Goal: Information Seeking & Learning: Learn about a topic

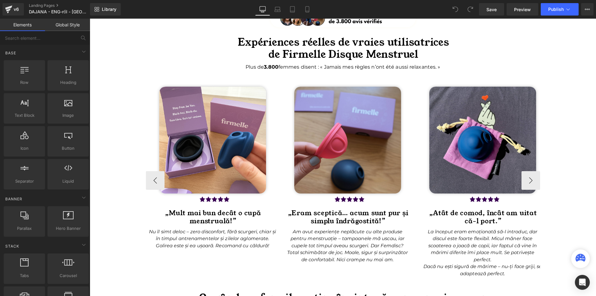
scroll to position [1737, 0]
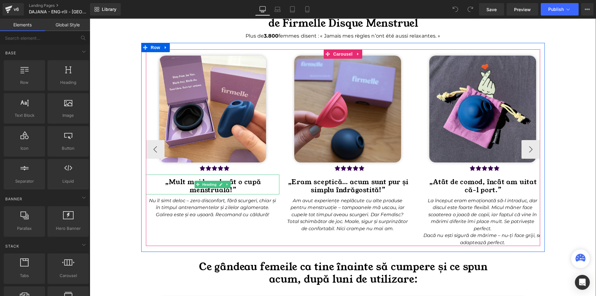
click at [185, 185] on h1 "„Mult mai bun decât o cupă menstruală!”" at bounding box center [213, 186] width 132 height 16
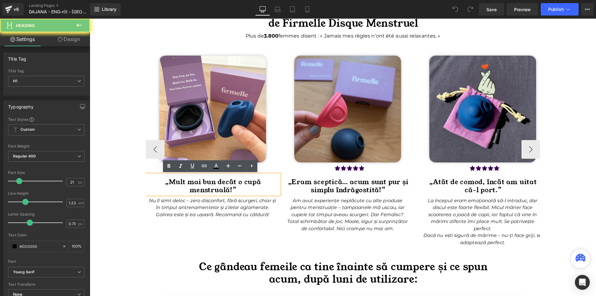
click at [185, 185] on h1 "„Mult mai bun decât o cupă menstruală!”" at bounding box center [213, 186] width 132 height 16
paste div
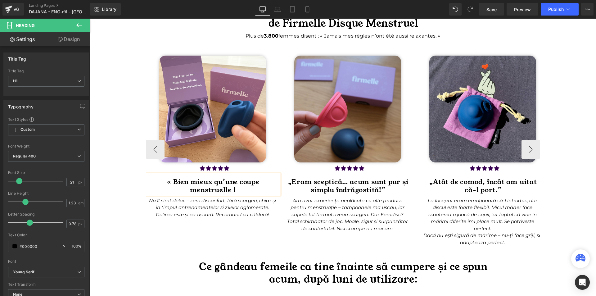
click at [168, 182] on h1 "« Bien mieux qu’une coupe menstruelle !" at bounding box center [213, 186] width 132 height 16
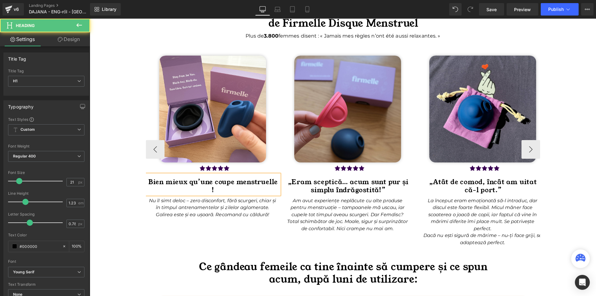
click at [236, 182] on h1 "Bien mieux qu’une coupe menstruelle !" at bounding box center [213, 186] width 132 height 16
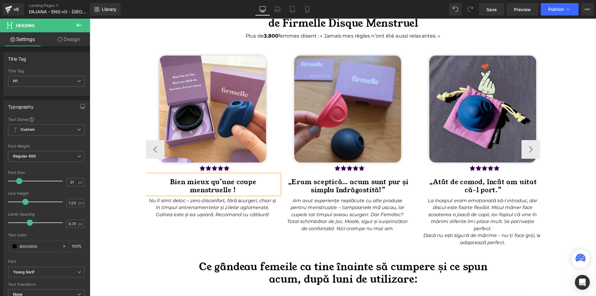
click at [244, 187] on h1 "menstruelle !" at bounding box center [213, 190] width 132 height 8
click at [171, 210] on p "Nu îl simt deloc – zero disconfort, fără scurgeri, chiar și în timpul antrename…" at bounding box center [212, 207] width 127 height 21
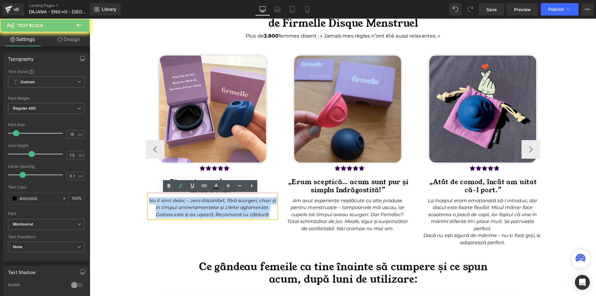
click at [171, 210] on p "Nu îl simt deloc – zero disconfort, fără scurgeri, chiar și în timpul antrename…" at bounding box center [212, 207] width 127 height 21
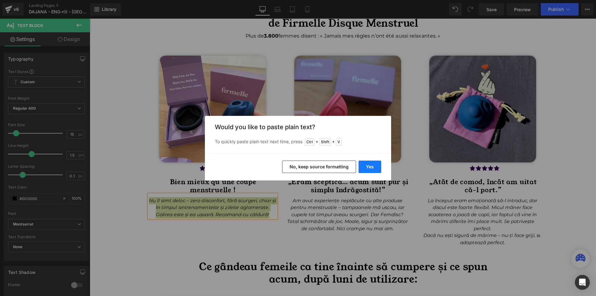
click at [0, 0] on button "Yes" at bounding box center [0, 0] width 0 height 0
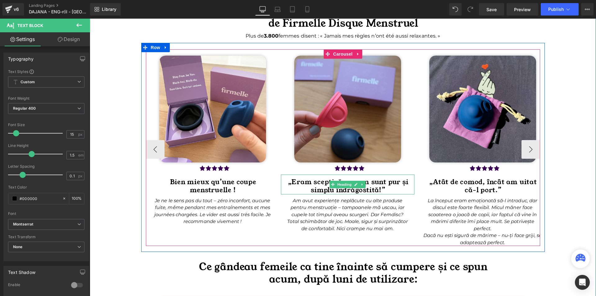
click at [297, 181] on h1 "„Eram sceptică… acum sunt pur și simplu îndrăgostită!”" at bounding box center [348, 186] width 132 height 16
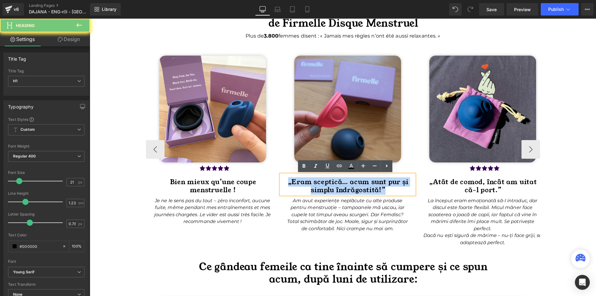
click at [297, 181] on h1 "„Eram sceptică… acum sunt pur și simplu îndrăgostită!”" at bounding box center [348, 186] width 132 height 16
paste div
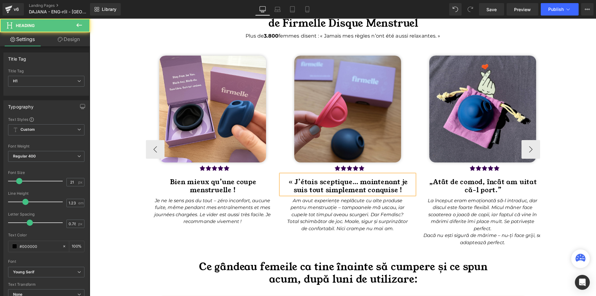
click at [292, 181] on h1 "« J’étais sceptique… maintenant je suis tout simplement conquise !" at bounding box center [348, 186] width 132 height 16
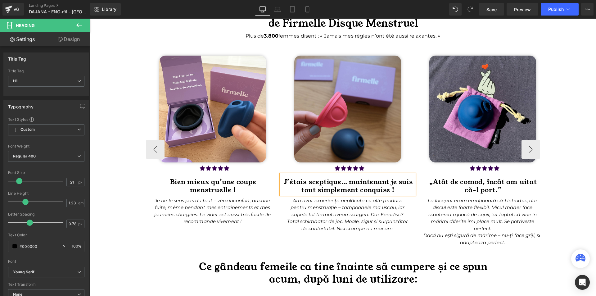
click at [305, 217] on icon "Am avut experiențe neplăcute cu alte produse pentru menstruație – tampoanele mă…" at bounding box center [347, 214] width 120 height 34
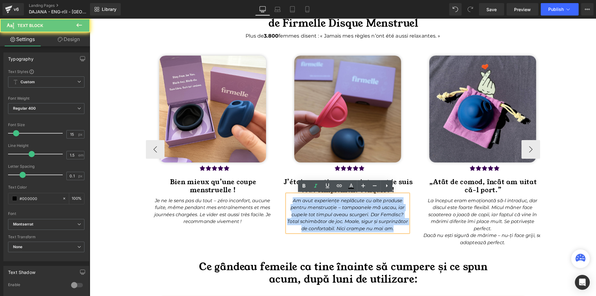
click at [305, 217] on icon "Am avut experiențe neplăcute cu alte produse pentru menstruație – tampoanele mă…" at bounding box center [347, 214] width 120 height 34
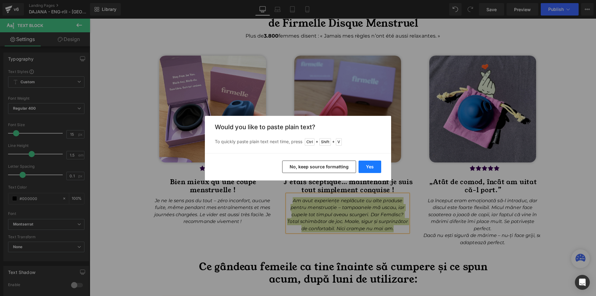
click at [0, 0] on button "Yes" at bounding box center [0, 0] width 0 height 0
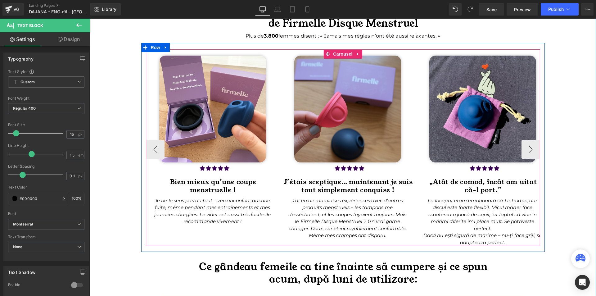
click at [430, 208] on icon "La început eram emoționată să-l introduc, dar discul este foarte flexibil. Micu…" at bounding box center [482, 214] width 110 height 34
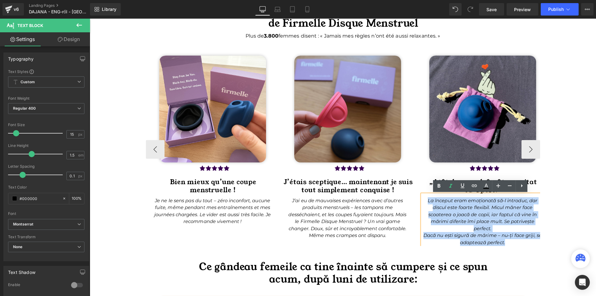
drag, startPoint x: 425, startPoint y: 200, endPoint x: 518, endPoint y: 240, distance: 101.1
click at [518, 240] on div "La început eram emoționată să-l introduc, dar discul este foarte flexibil. Micu…" at bounding box center [482, 220] width 121 height 52
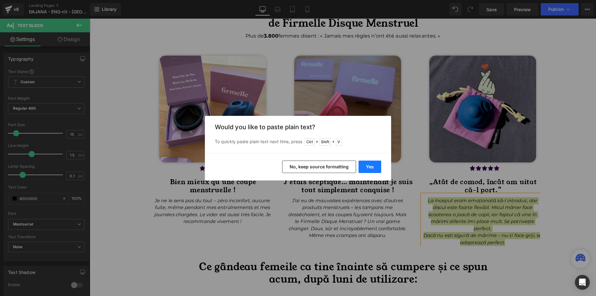
click at [0, 0] on button "Yes" at bounding box center [0, 0] width 0 height 0
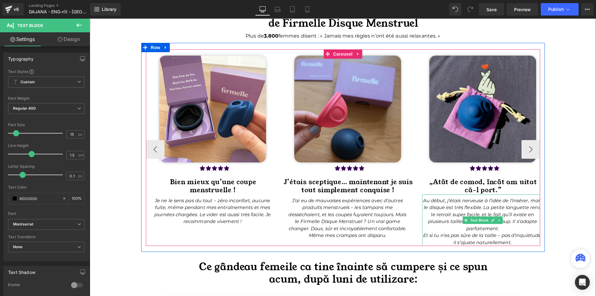
click at [423, 235] on icon "Et si tu n’es pas sûre de la taille – pas d’inquiétude, il s’ajuste naturelleme…" at bounding box center [482, 238] width 119 height 13
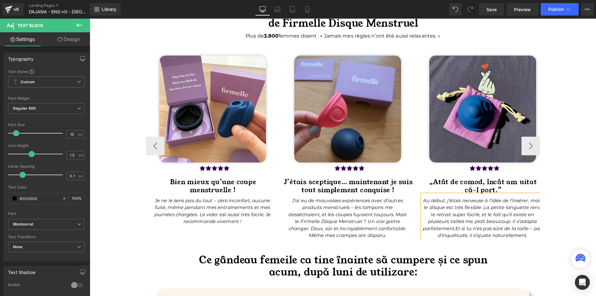
click at [579, 210] on div "Image Expériences réelles de vraies utilisatrices de Firmelle Disque Menstruel …" at bounding box center [343, 230] width 506 height 512
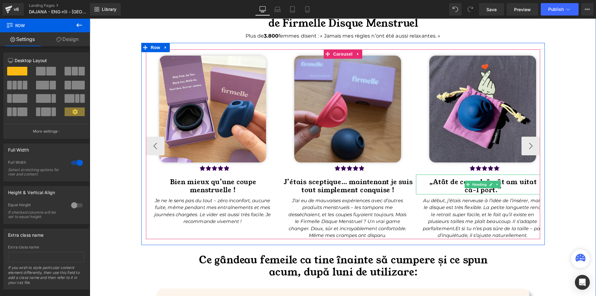
click at [433, 185] on h1 "„Atât de comod, încât am uitat" at bounding box center [483, 182] width 132 height 8
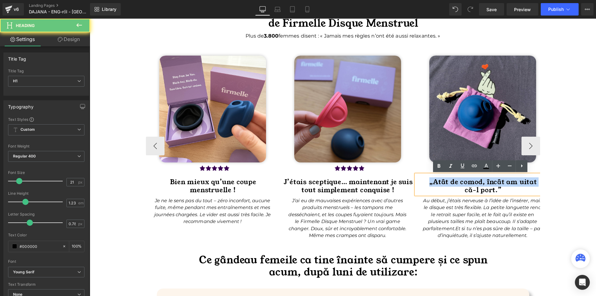
click at [433, 185] on h1 "„Atât de comod, încât am uitat" at bounding box center [483, 182] width 132 height 8
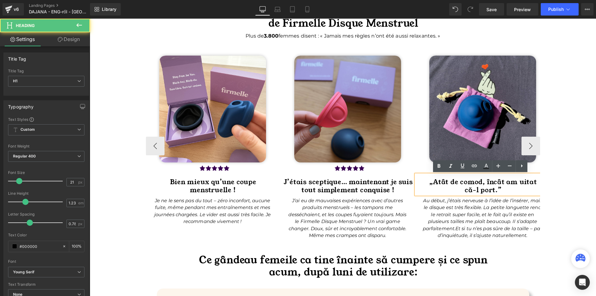
click at [507, 188] on h1 "că-l port.”" at bounding box center [483, 190] width 132 height 8
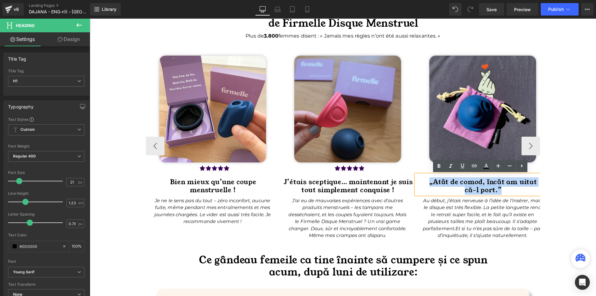
drag, startPoint x: 504, startPoint y: 188, endPoint x: 427, endPoint y: 182, distance: 77.8
click at [427, 182] on div "„Atât de comod, încât am uitat că-l port.”" at bounding box center [482, 184] width 133 height 20
paste div
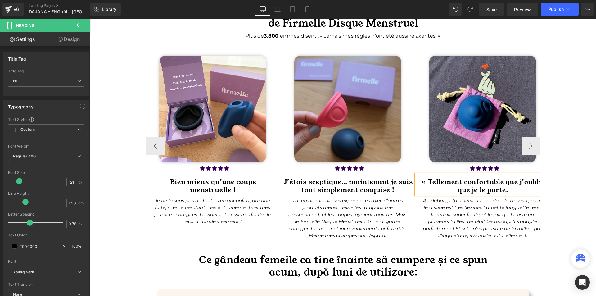
click at [423, 180] on h1 "« Tellement confortable que j’oublie que je le porte." at bounding box center [483, 186] width 132 height 16
click at [423, 180] on h1 "Tellement confortable que j’oublie que je le porte." at bounding box center [483, 186] width 132 height 16
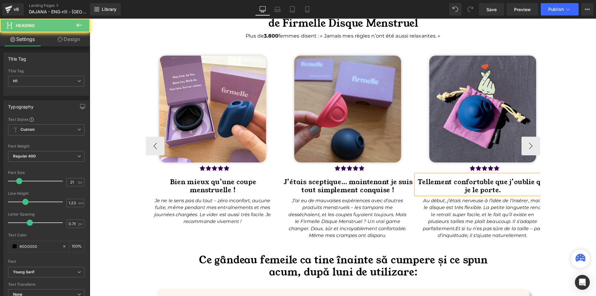
click at [514, 189] on h1 "Tellement confortable que j’oublie que je le porte." at bounding box center [483, 186] width 132 height 16
click at [494, 181] on h1 "Tellement confortable que j’oublie que je le porte." at bounding box center [483, 186] width 132 height 16
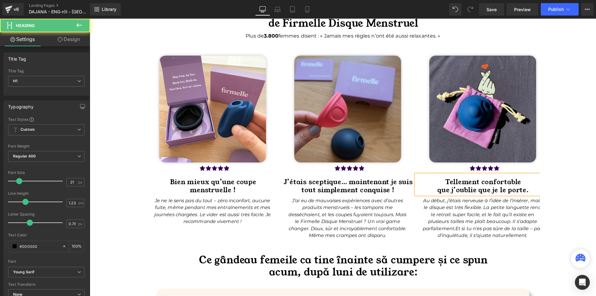
click at [566, 189] on div "Image Expériences réelles de vraies utilisatrices de Firmelle Disque Menstruel …" at bounding box center [343, 230] width 506 height 512
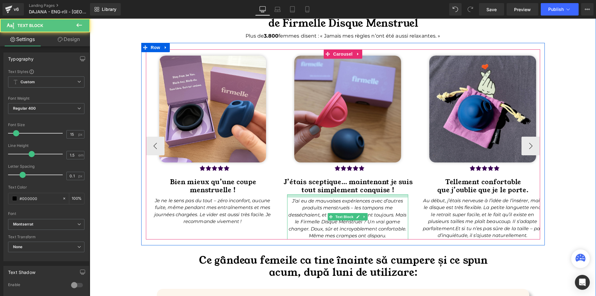
click at [351, 195] on div at bounding box center [347, 195] width 121 height 3
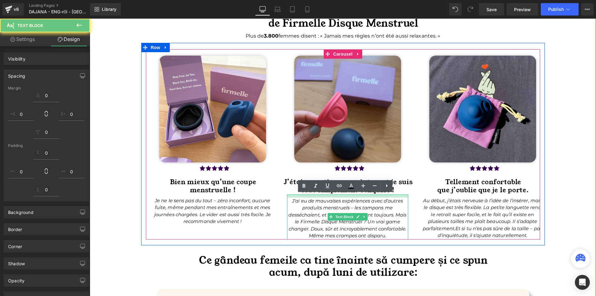
click at [574, 203] on div "Image Expériences réelles de vraies utilisatrices de Firmelle Disque Menstruel …" at bounding box center [343, 230] width 506 height 513
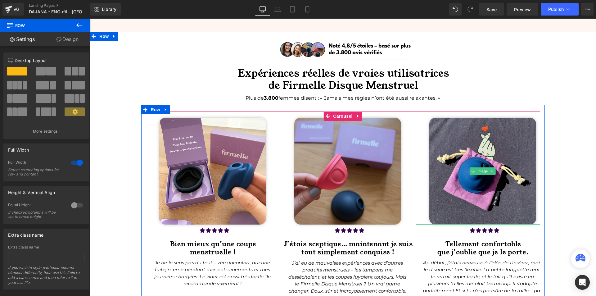
scroll to position [1799, 0]
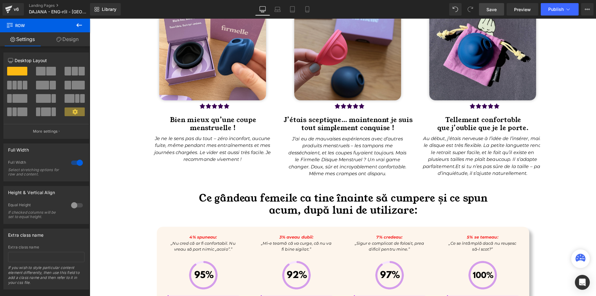
drag, startPoint x: 492, startPoint y: 12, endPoint x: 368, endPoint y: 126, distance: 168.6
click at [492, 12] on span "Save" at bounding box center [491, 9] width 10 height 7
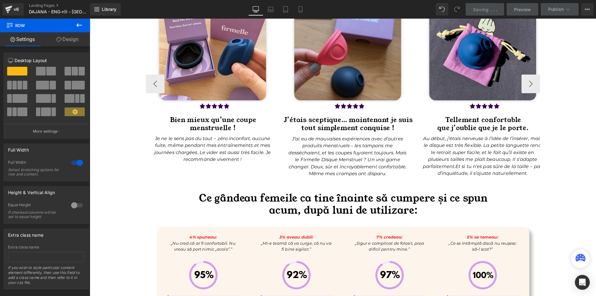
scroll to position [1892, 0]
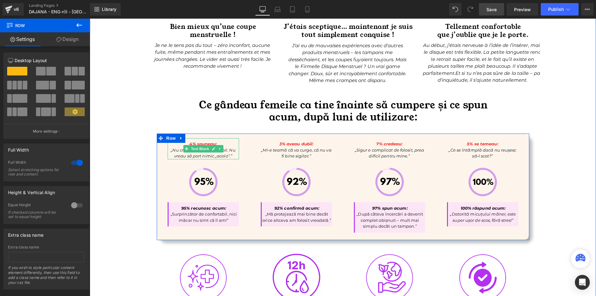
click at [210, 146] on b "4% spuneau:" at bounding box center [202, 143] width 27 height 5
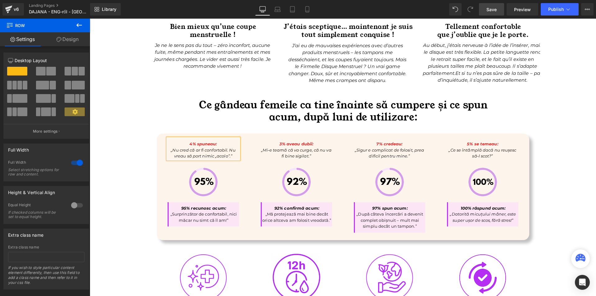
click at [210, 146] on b "4% spuneau:" at bounding box center [202, 143] width 27 height 5
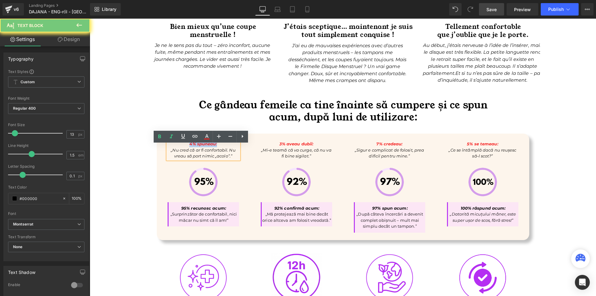
click at [210, 146] on b "4% spuneau:" at bounding box center [202, 143] width 27 height 5
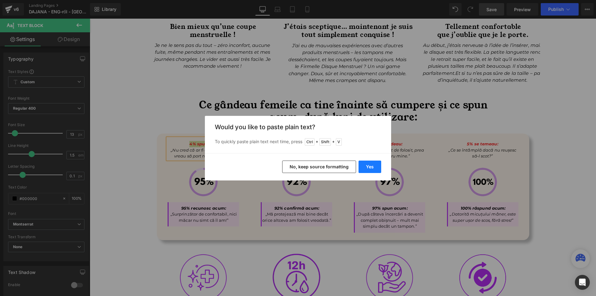
click at [0, 0] on button "Yes" at bounding box center [0, 0] width 0 height 0
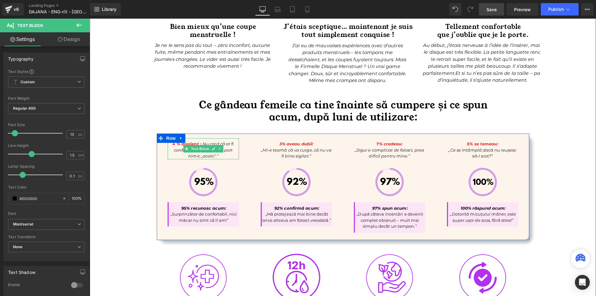
click at [198, 146] on b "4 % disaient :" at bounding box center [186, 143] width 29 height 5
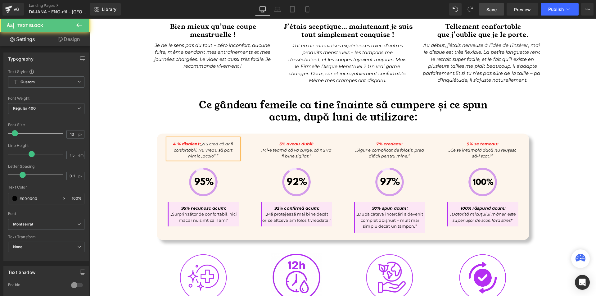
click at [199, 150] on icon "4 % disaient: „Nu cred că ar fi confortabil. Nu vreau să port nimic „acolo”.”" at bounding box center [203, 149] width 60 height 17
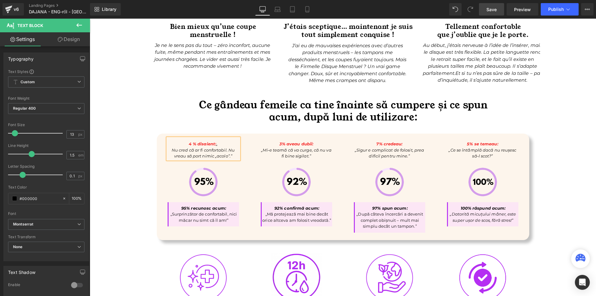
click at [175, 159] on icon "Nu cred că ar fi confortabil. Nu vreau să port nimic „acolo”.”" at bounding box center [203, 152] width 63 height 11
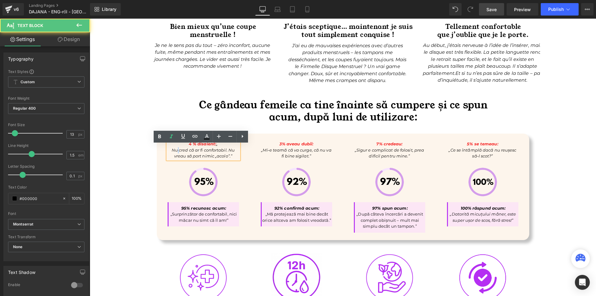
click at [175, 159] on icon "Nu cred că ar fi confortabil. Nu vreau să port nimic „acolo”.”" at bounding box center [203, 152] width 63 height 11
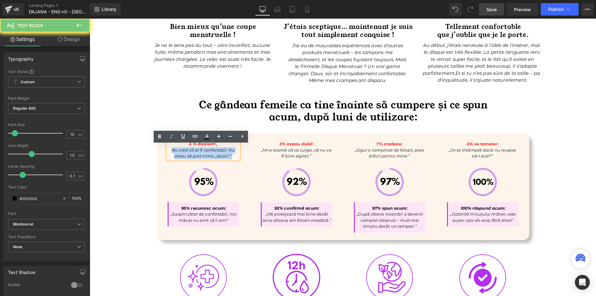
click at [175, 159] on icon "Nu cred că ar fi confortabil. Nu vreau să port nimic „acolo”.”" at bounding box center [203, 152] width 63 height 11
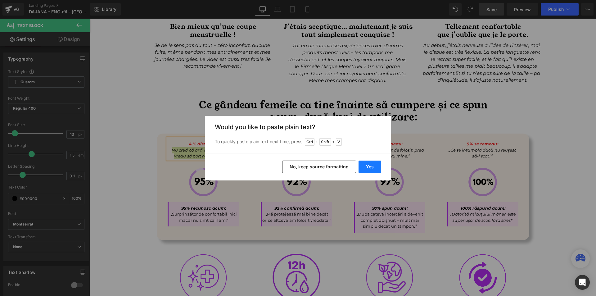
drag, startPoint x: 374, startPoint y: 162, endPoint x: 285, endPoint y: 144, distance: 91.6
click at [0, 0] on button "Yes" at bounding box center [0, 0] width 0 height 0
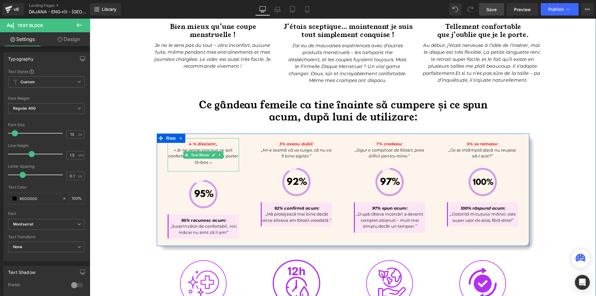
click at [208, 164] on icon "« Je ne pense pas que ce soit confortable. Je ne veux rien porter là-bas. »" at bounding box center [203, 155] width 70 height 17
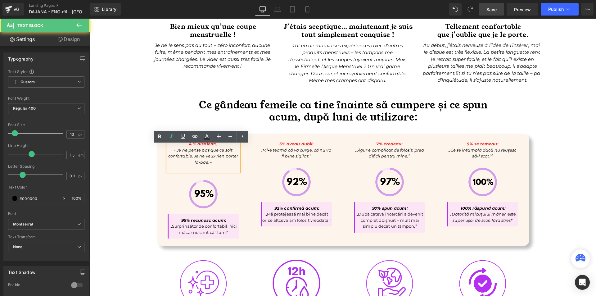
click at [211, 171] on p at bounding box center [203, 168] width 71 height 6
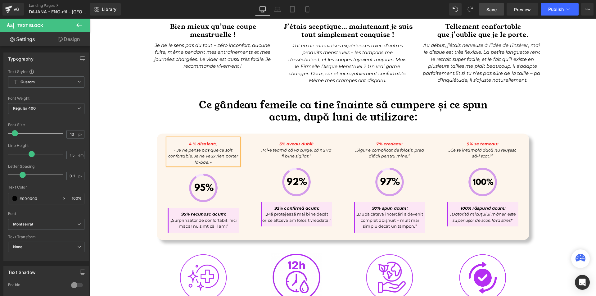
click at [129, 145] on div "Image Expériences réelles de vraies utilisatrices de Firmelle Disque Menstruel …" at bounding box center [343, 75] width 506 height 513
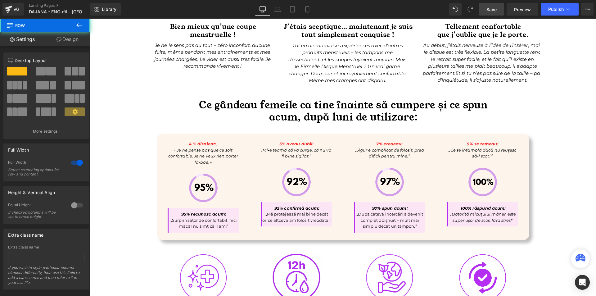
click at [219, 147] on p "4 % disaient: „" at bounding box center [203, 144] width 71 height 6
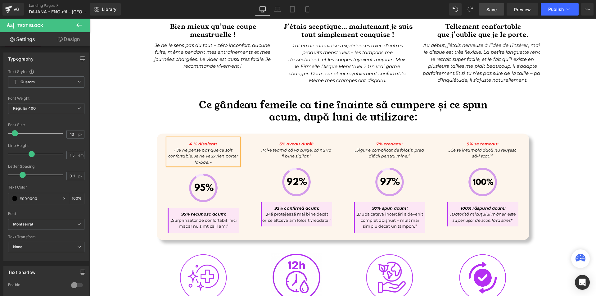
click at [139, 147] on div "Image Expériences réelles de vraies utilisatrices de Firmelle Disque Menstruel …" at bounding box center [343, 75] width 506 height 513
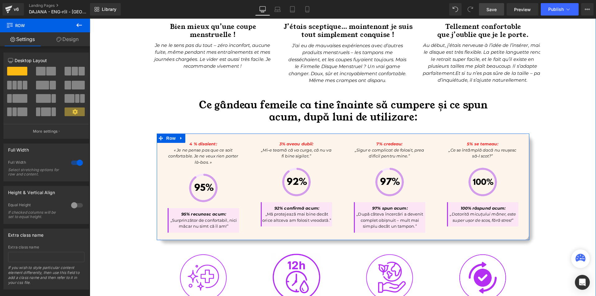
click at [268, 159] on p "„Mi-e teamă că va curge, că nu va fi bine sigilat.”" at bounding box center [296, 153] width 71 height 12
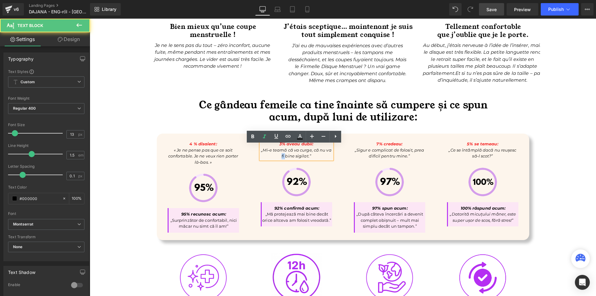
click at [268, 159] on p "„Mi-e teamă că va curge, că nu va fi bine sigilat.”" at bounding box center [296, 153] width 71 height 12
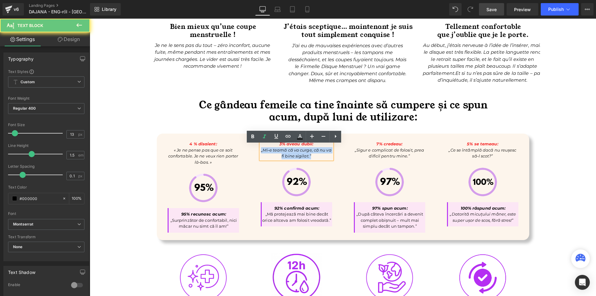
click at [268, 159] on p "„Mi-e teamă că va curge, că nu va fi bine sigilat.”" at bounding box center [296, 153] width 71 height 12
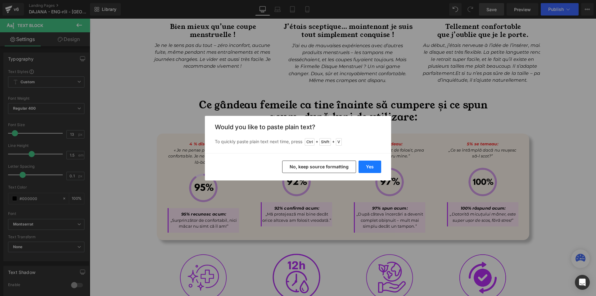
click at [361, 165] on button "Yes" at bounding box center [369, 166] width 23 height 12
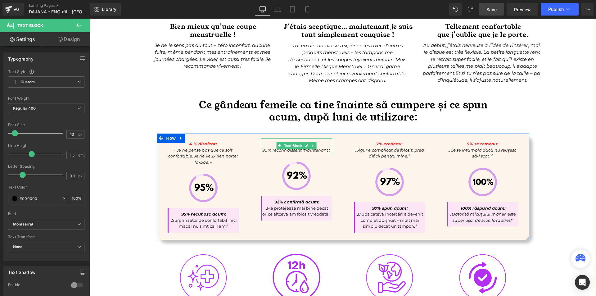
click at [300, 152] on icon "95 % reconnaissent maintenant :" at bounding box center [296, 149] width 68 height 5
